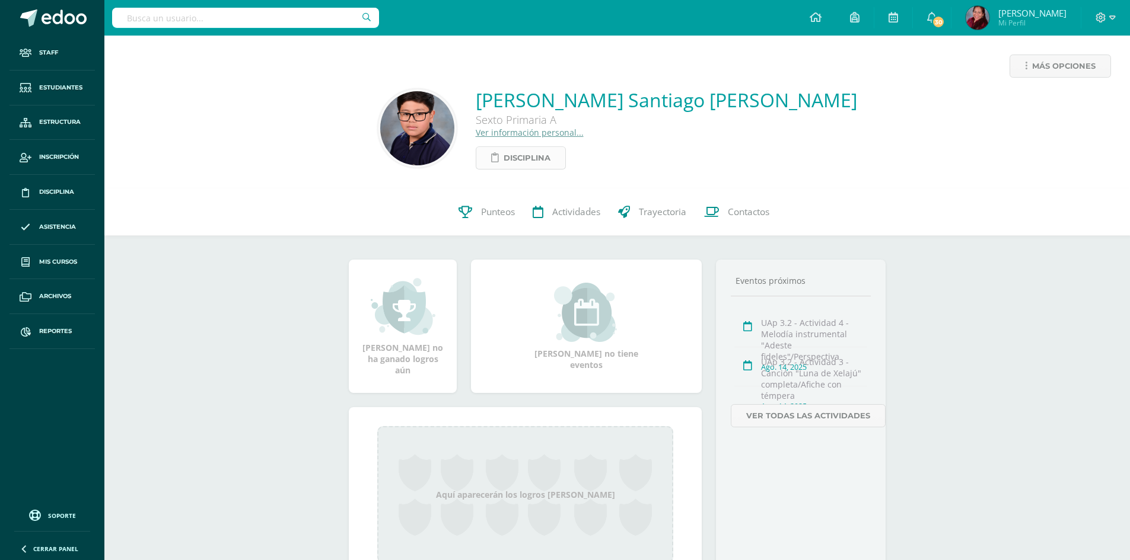
click at [550, 165] on span "Disciplina" at bounding box center [526, 158] width 47 height 22
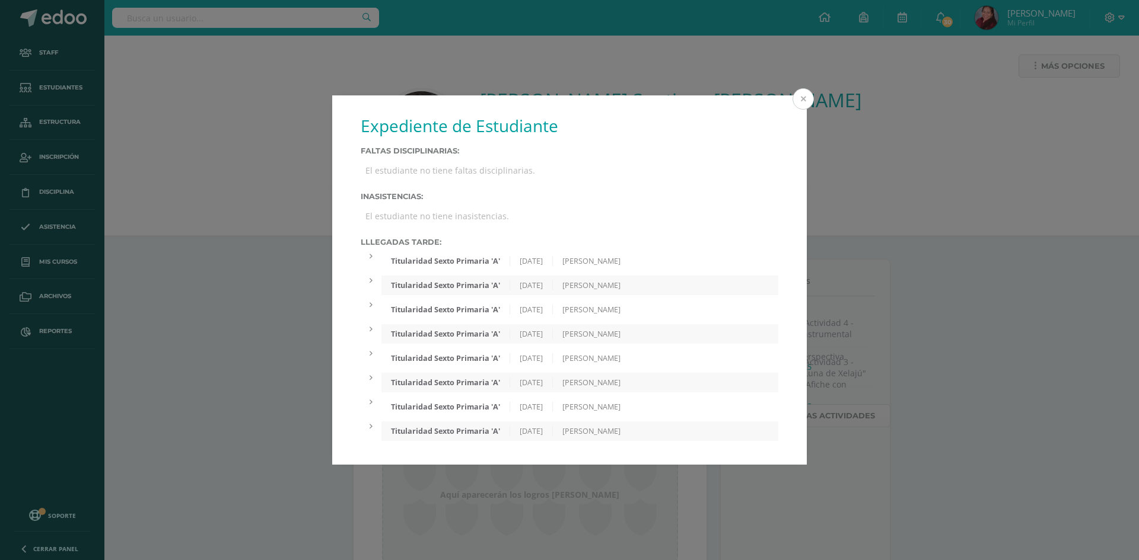
click at [803, 100] on button at bounding box center [802, 98] width 21 height 21
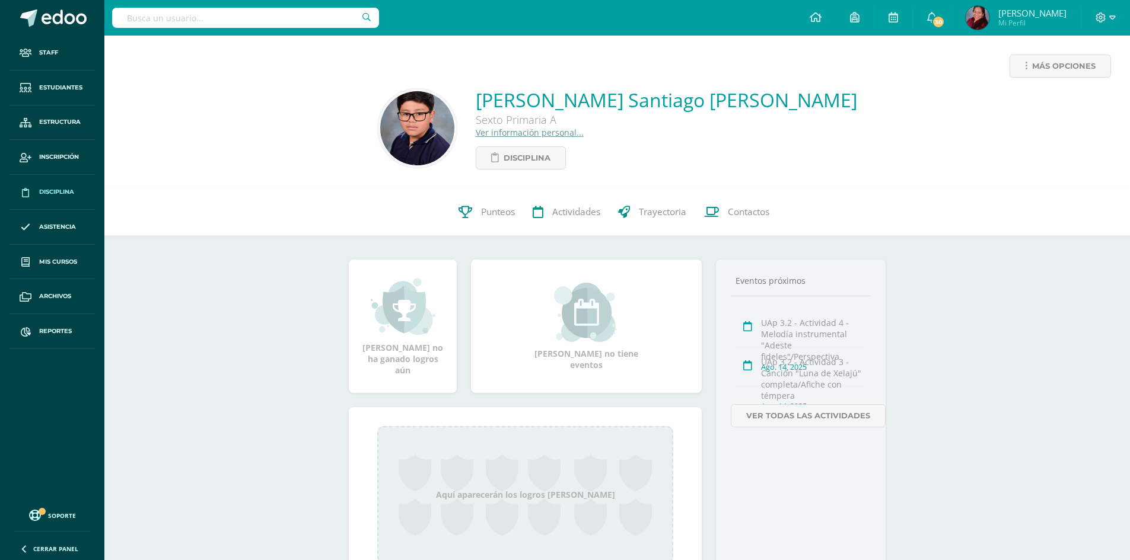
click at [59, 195] on span "Disciplina" at bounding box center [56, 191] width 35 height 9
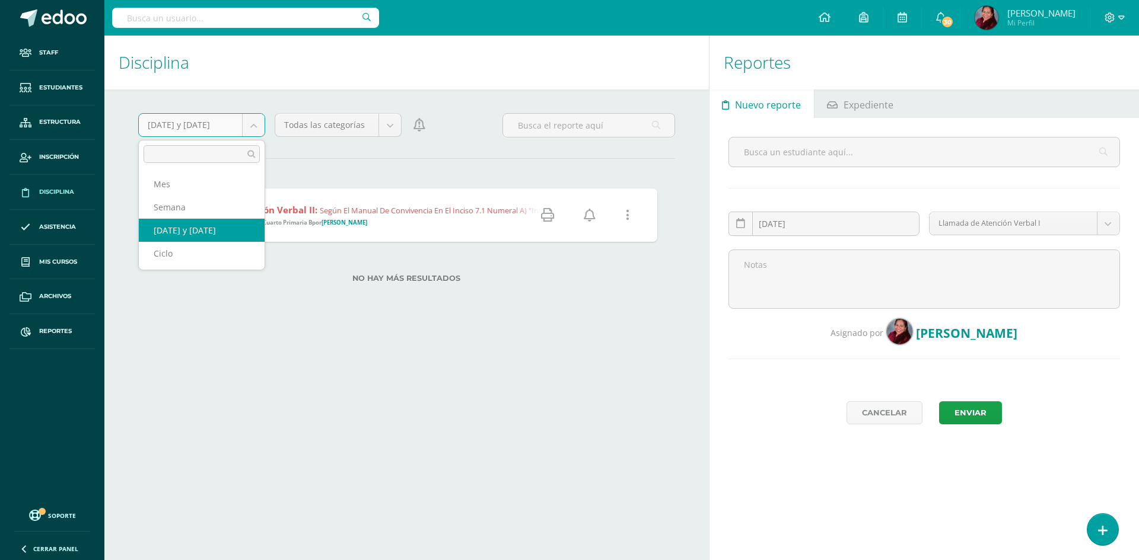
click at [257, 128] on body "Staff Estudiantes Estructura Inscripción Disciplina Asistencia Mis cursos Archi…" at bounding box center [569, 280] width 1139 height 560
select select "cycle"
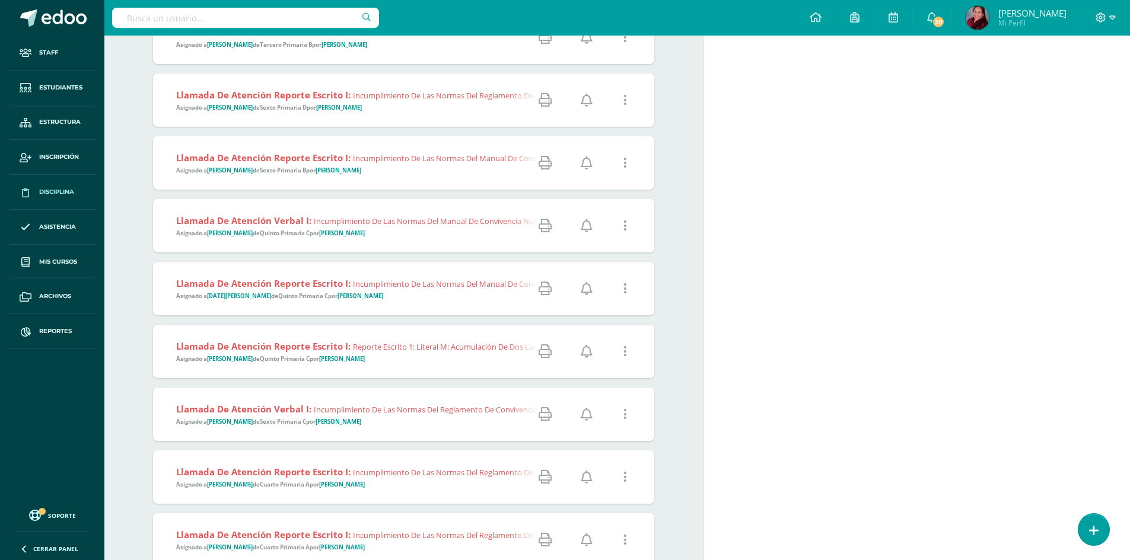
scroll to position [949, 0]
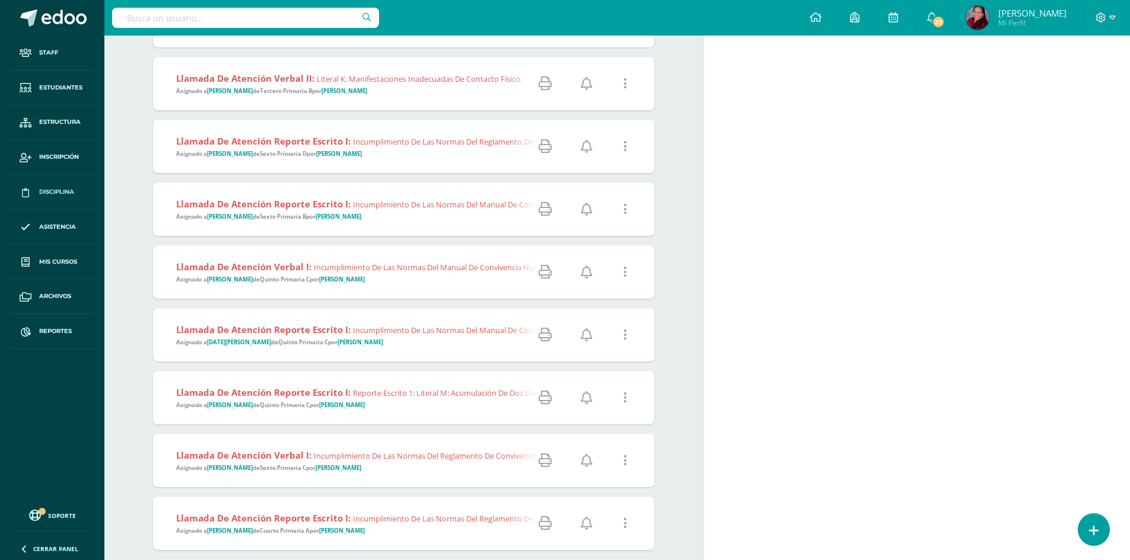
drag, startPoint x: 59, startPoint y: 84, endPoint x: 689, endPoint y: 326, distance: 675.2
click at [60, 84] on span "Estudiantes" at bounding box center [60, 87] width 43 height 9
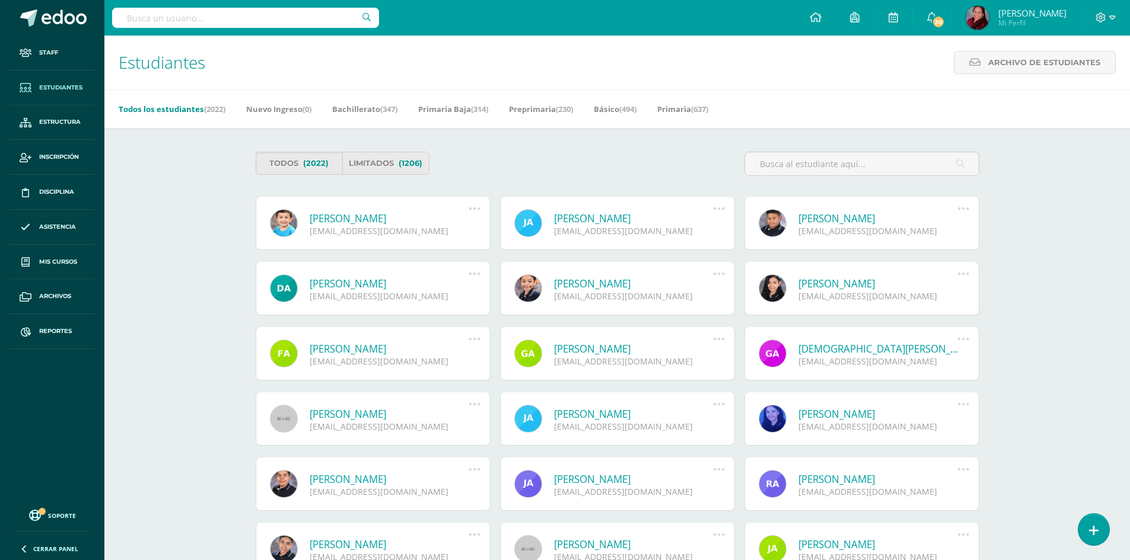
click at [133, 137] on div "Estudiantes Archivo de Estudiantes Archivo de Estudiantes Acá podrás realizar u…" at bounding box center [616, 419] width 1025 height 767
click at [808, 164] on input "text" at bounding box center [862, 163] width 234 height 23
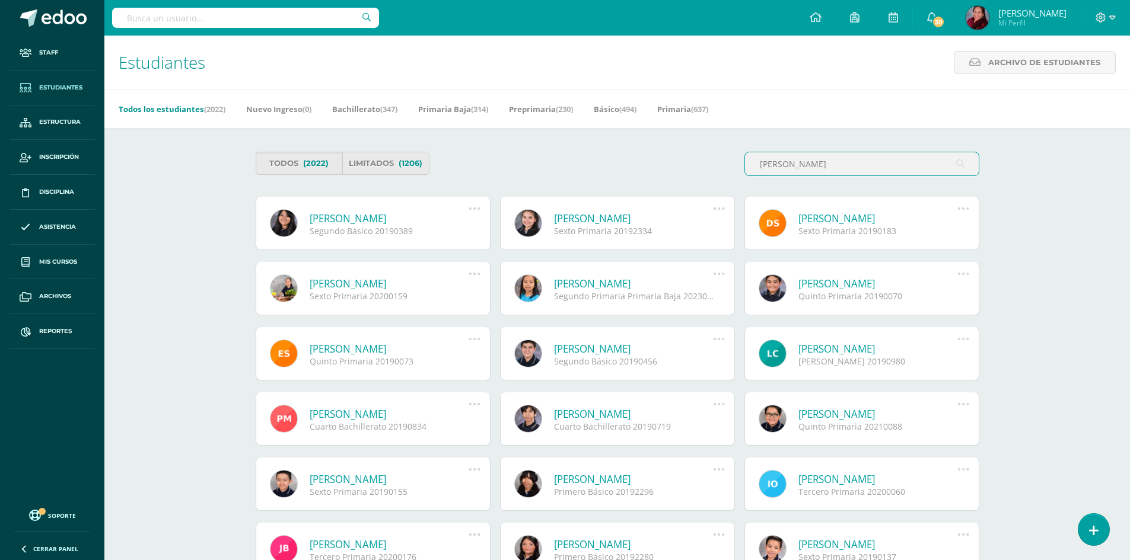
type input "[PERSON_NAME]"
click at [872, 284] on link "[PERSON_NAME]" at bounding box center [878, 284] width 160 height 14
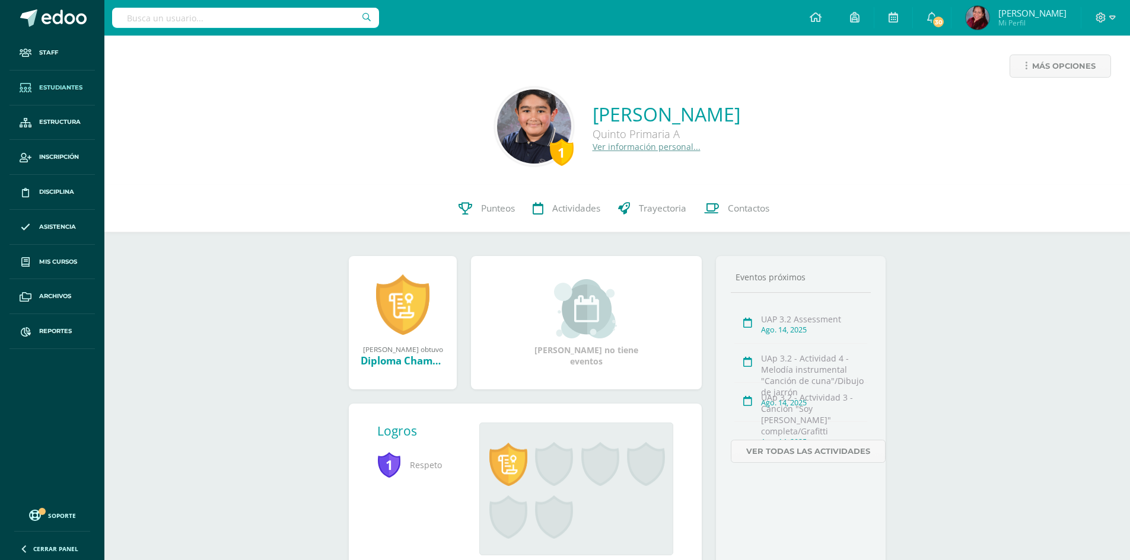
click at [56, 85] on span "Estudiantes" at bounding box center [60, 87] width 43 height 9
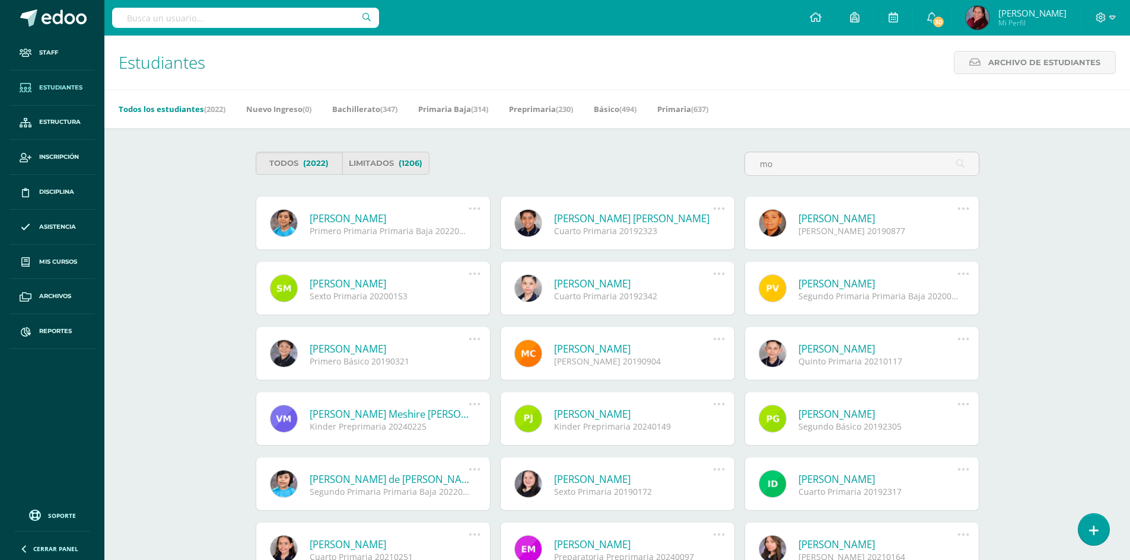
type input "m"
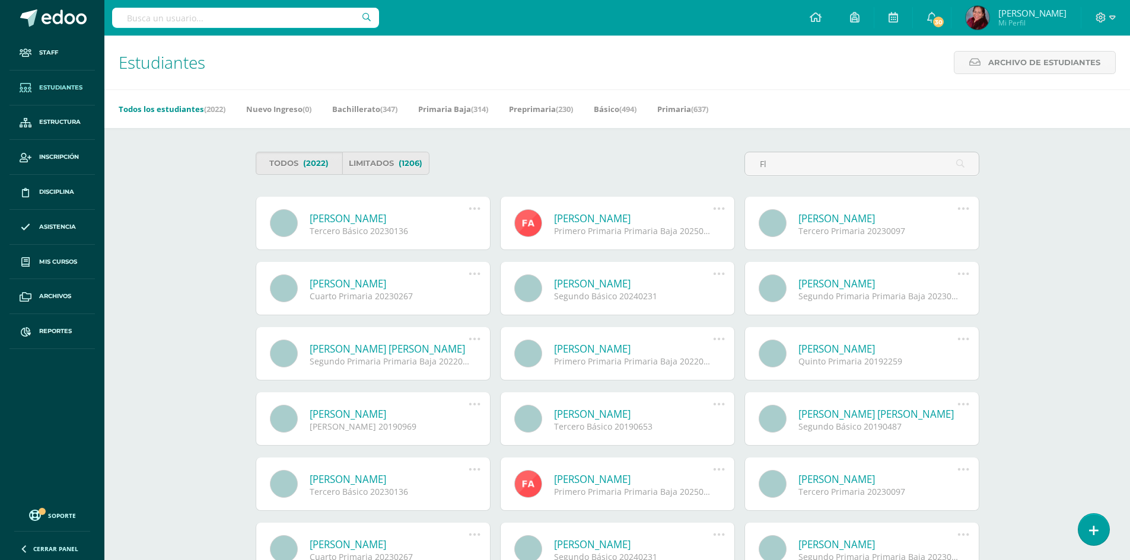
type input "F"
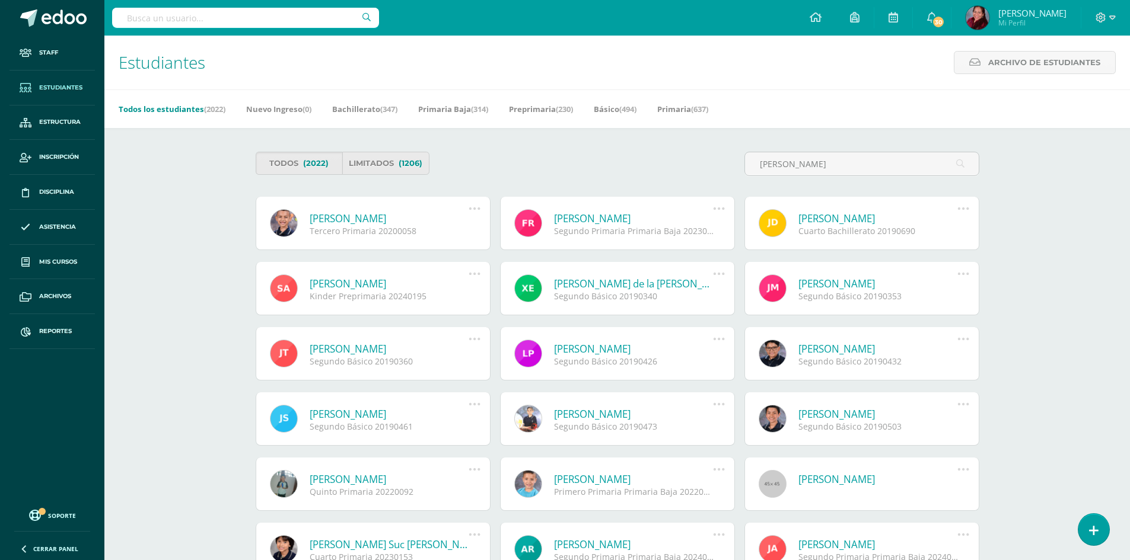
type input "[PERSON_NAME]"
click at [358, 213] on link "[PERSON_NAME]" at bounding box center [390, 219] width 160 height 14
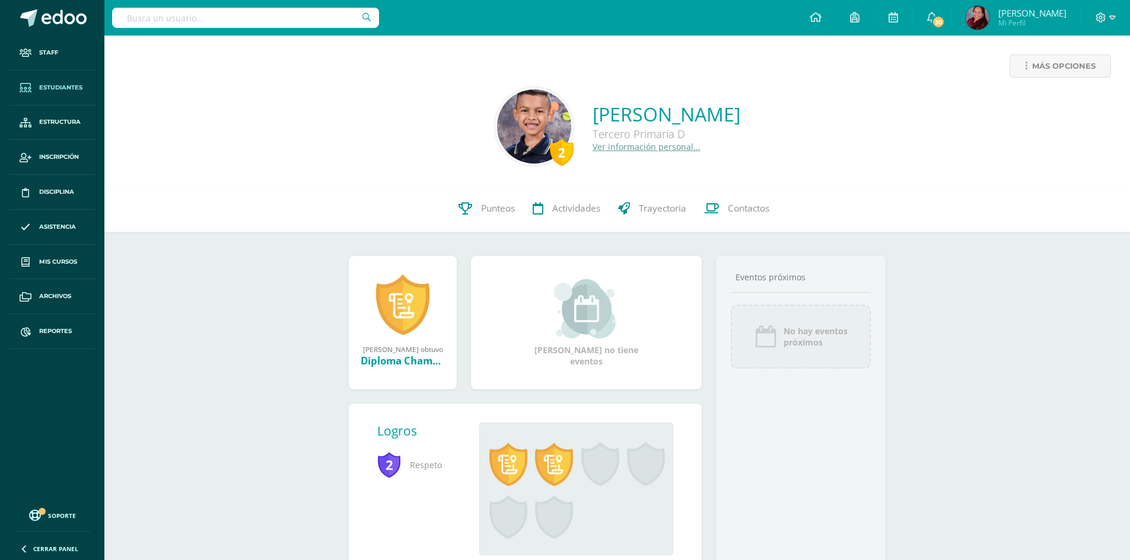
click at [51, 84] on span "Estudiantes" at bounding box center [60, 87] width 43 height 9
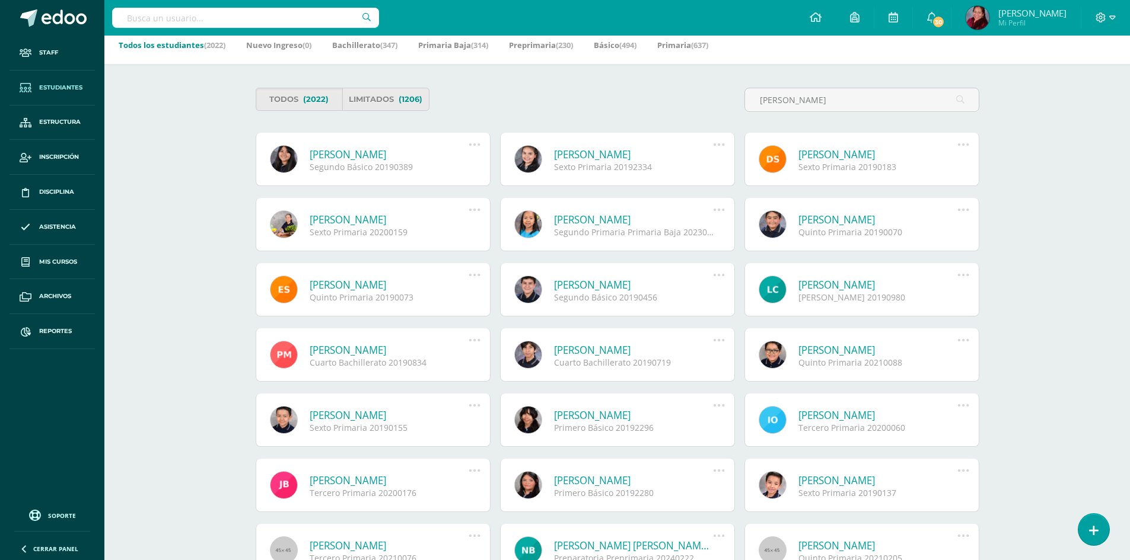
scroll to position [119, 0]
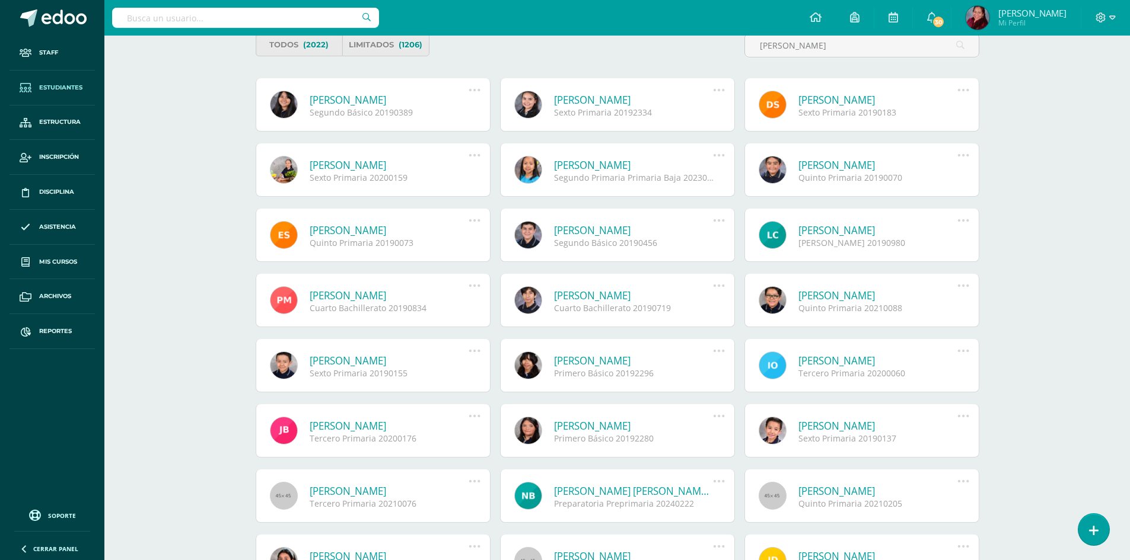
click at [866, 172] on div "Quinto Primaria 20190070" at bounding box center [878, 177] width 160 height 11
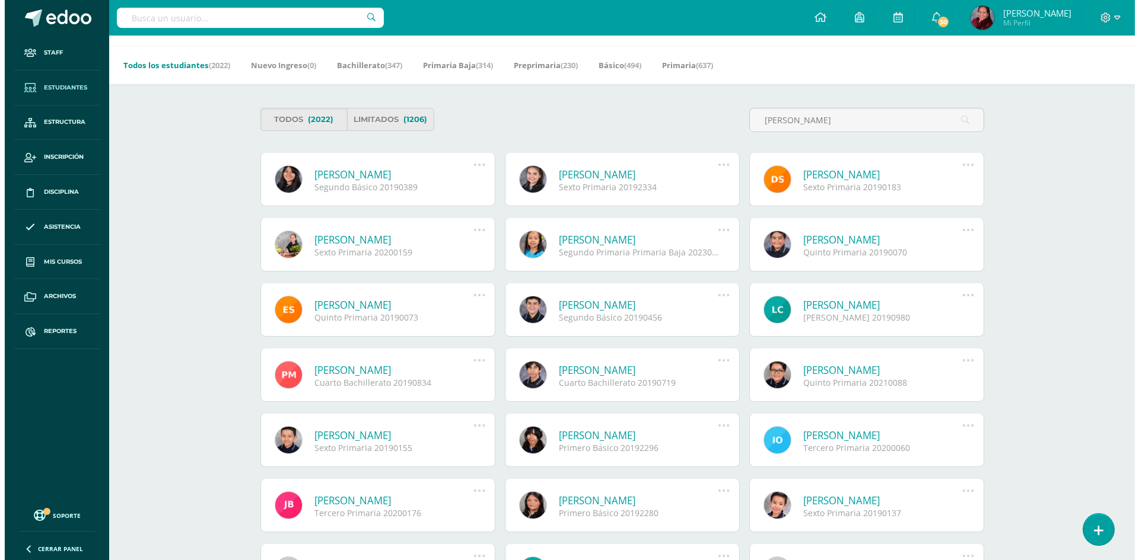
scroll to position [0, 0]
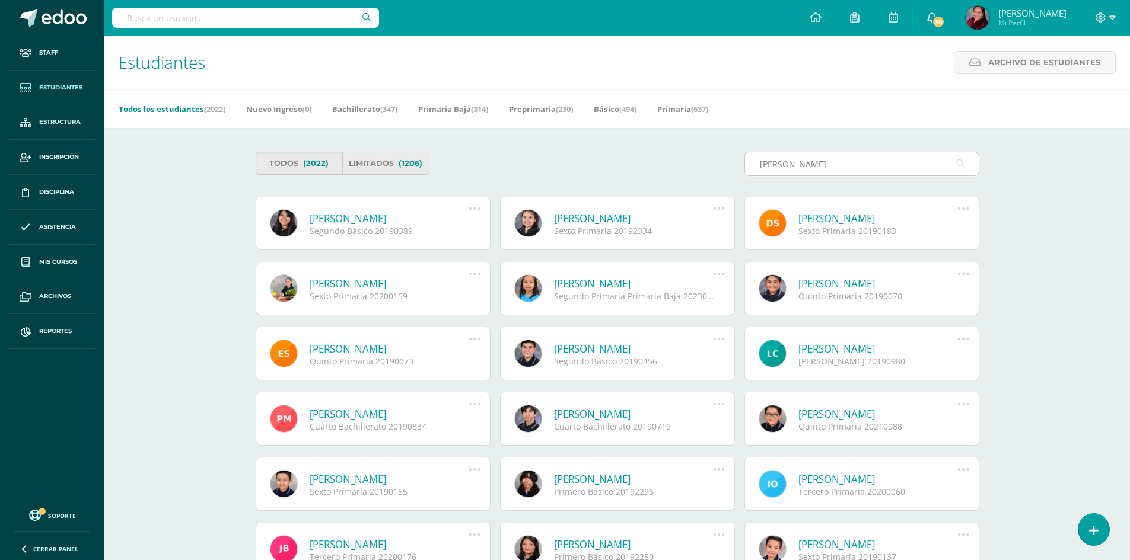
click at [795, 172] on input "orellana" at bounding box center [862, 163] width 234 height 23
drag, startPoint x: 795, startPoint y: 172, endPoint x: 779, endPoint y: 173, distance: 16.6
click at [779, 173] on input "orellana" at bounding box center [862, 163] width 234 height 23
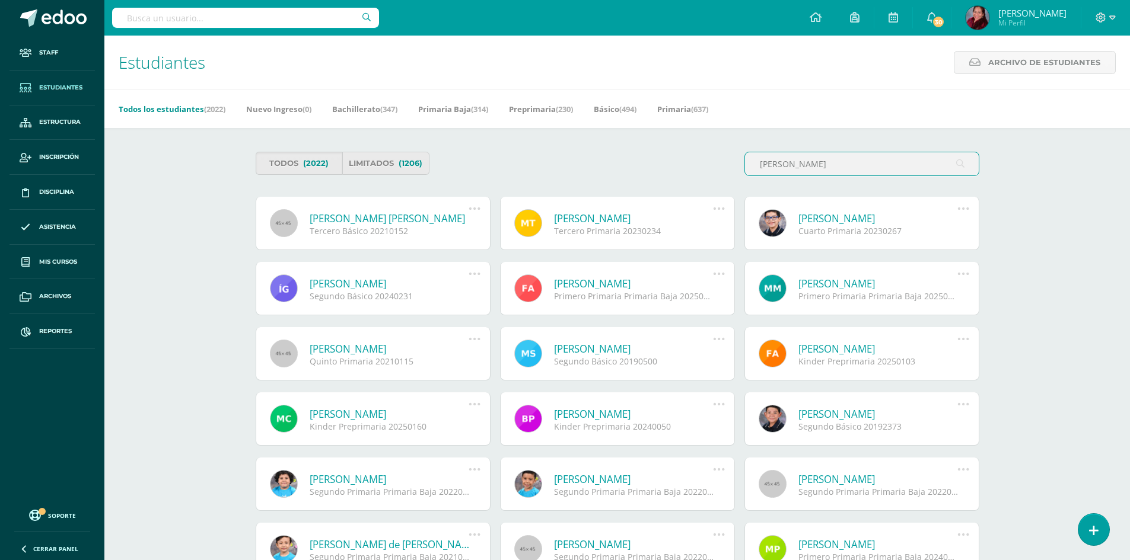
drag, startPoint x: 767, startPoint y: 159, endPoint x: 725, endPoint y: 153, distance: 42.5
click at [725, 153] on div "Todos (2022) Limitados (1206) Tobias" at bounding box center [617, 169] width 733 height 34
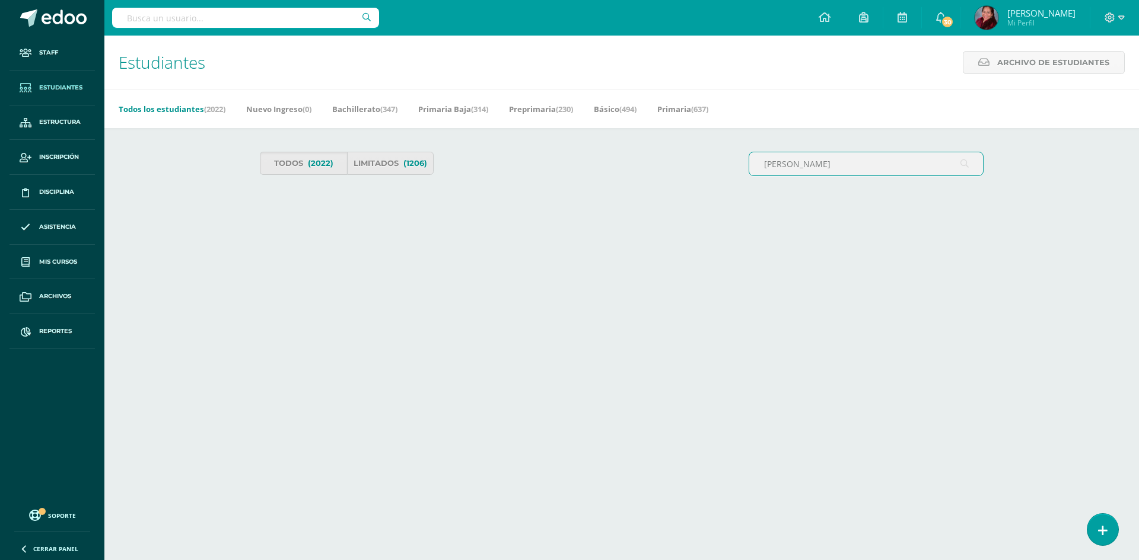
type input "Carlos Tobias"
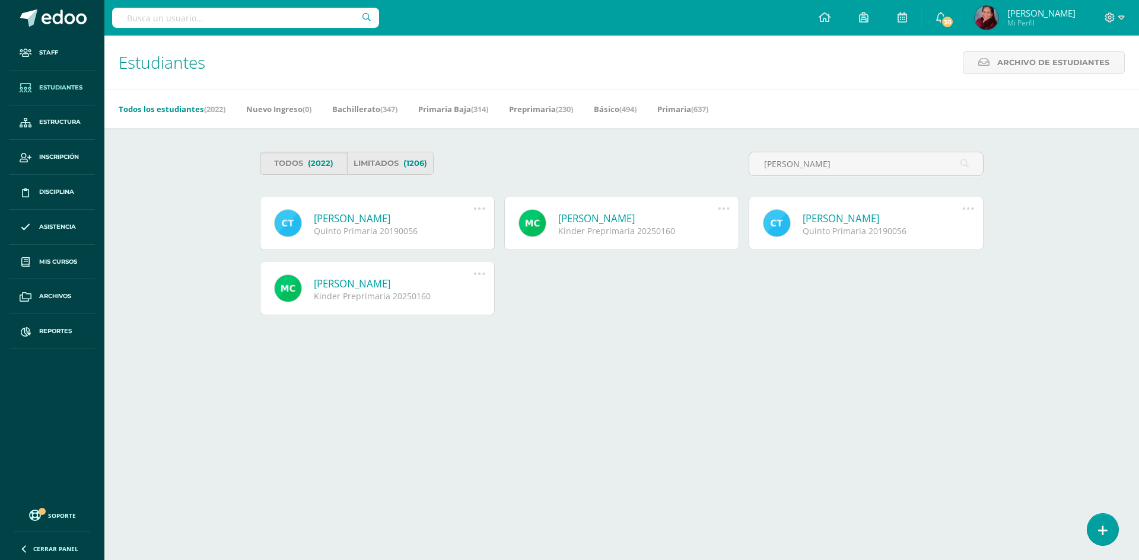
click at [340, 220] on link "Carlos Antonio Tobías Cabrera" at bounding box center [394, 219] width 160 height 14
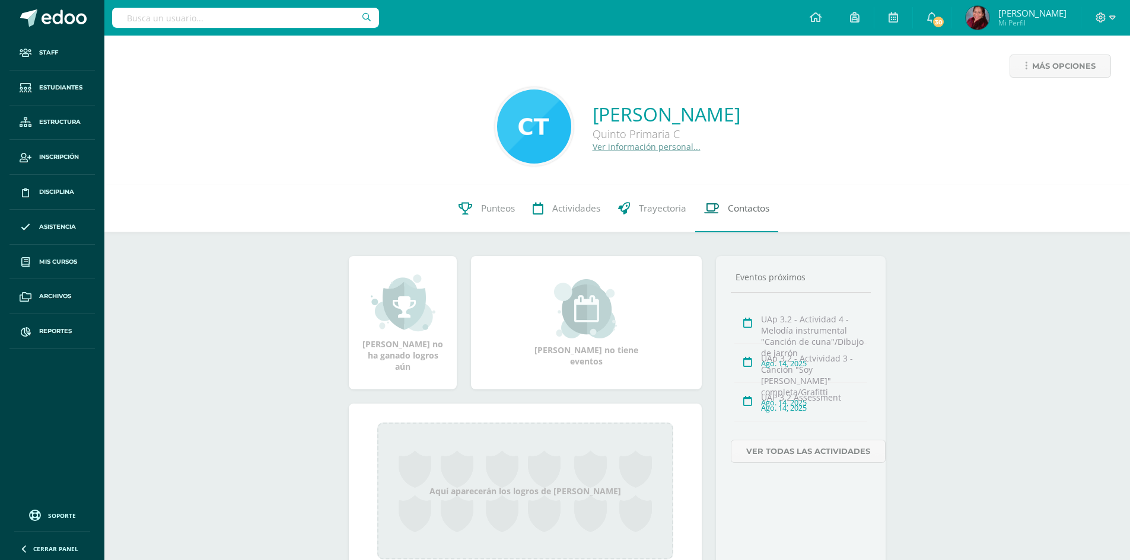
click at [745, 215] on span "Contactos" at bounding box center [749, 208] width 42 height 12
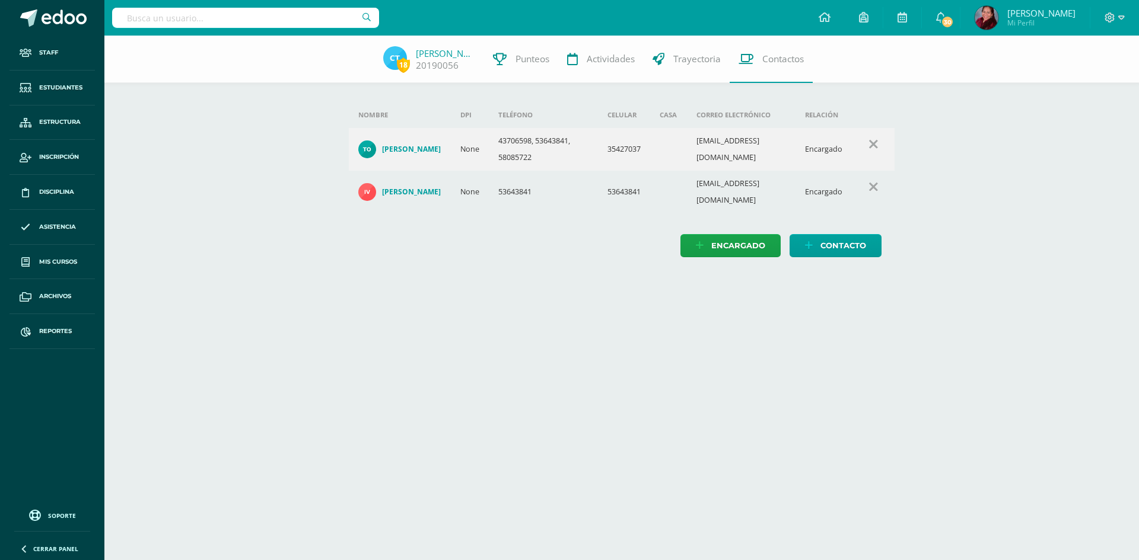
click at [425, 263] on div "Nombre DPI Teléfono Celular Casa Correo electrónico Relación [PERSON_NAME] None…" at bounding box center [622, 159] width 584 height 246
